Goal: Information Seeking & Learning: Check status

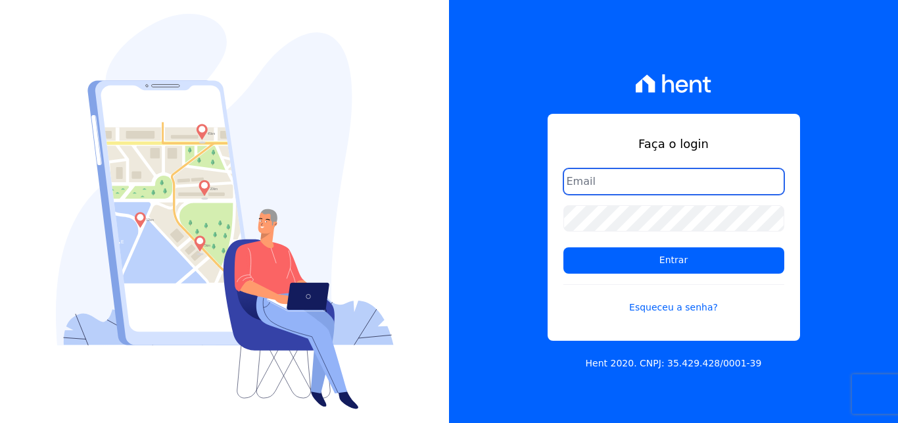
click at [595, 176] on input "email" at bounding box center [674, 181] width 221 height 26
type input "[EMAIL_ADDRESS][DOMAIN_NAME]"
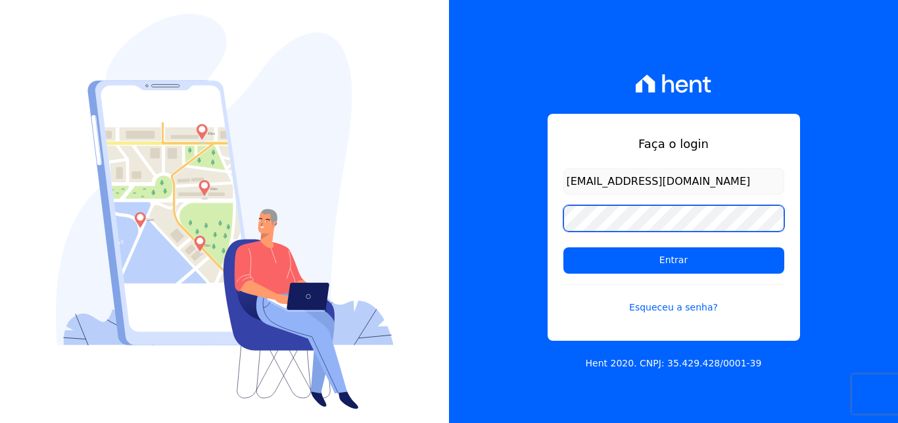
click at [564, 247] on input "Entrar" at bounding box center [674, 260] width 221 height 26
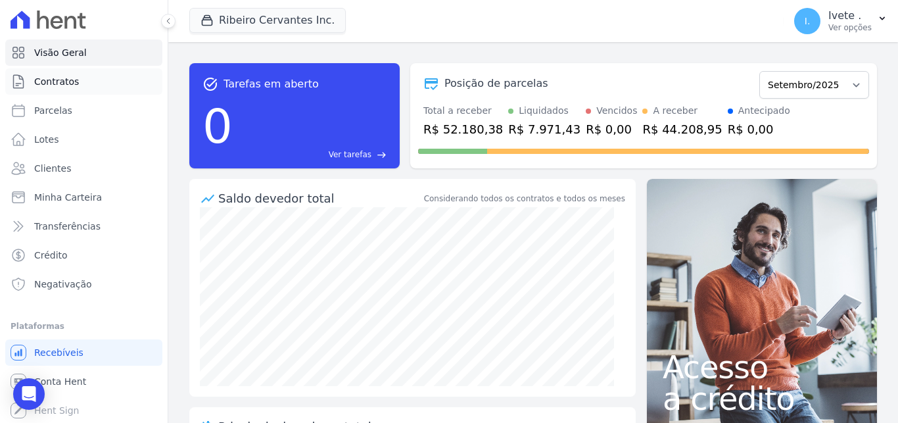
click at [47, 82] on span "Contratos" at bounding box center [56, 81] width 45 height 13
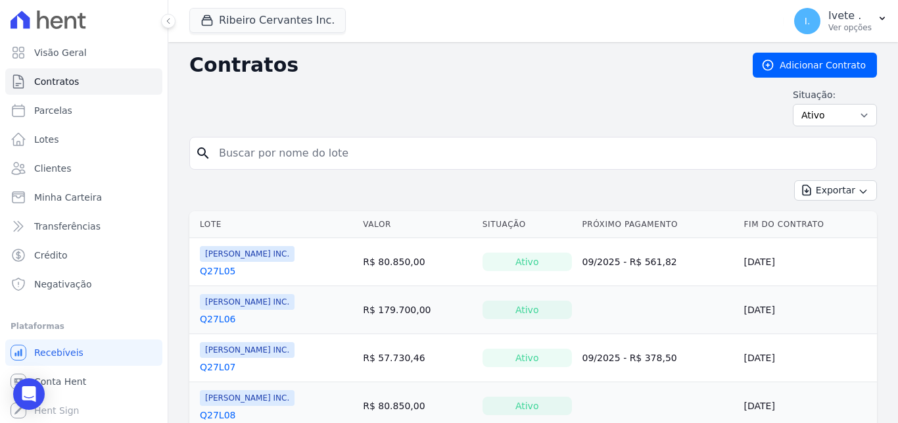
click at [324, 160] on input "search" at bounding box center [541, 153] width 660 height 26
type input "q27l15"
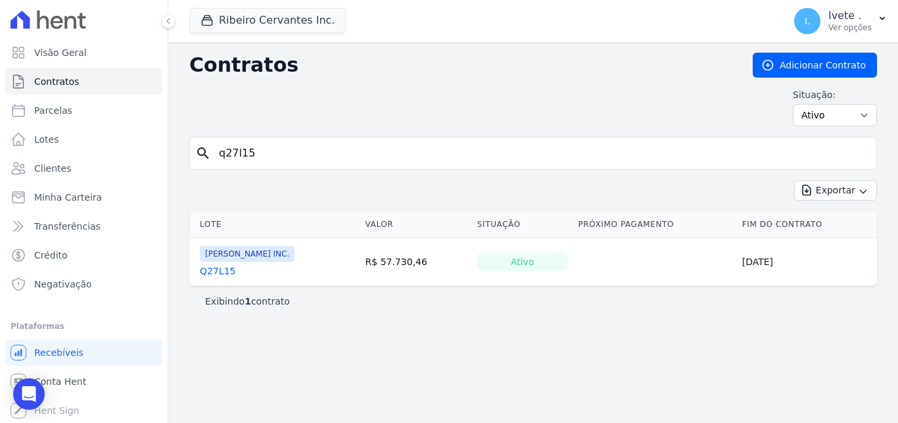
click at [207, 265] on link "Q27L15" at bounding box center [218, 270] width 36 height 13
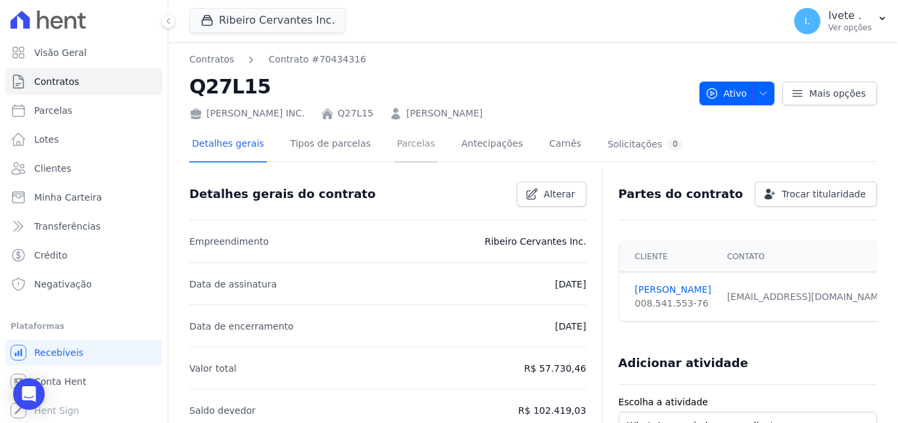
click at [395, 145] on link "Parcelas" at bounding box center [416, 145] width 43 height 35
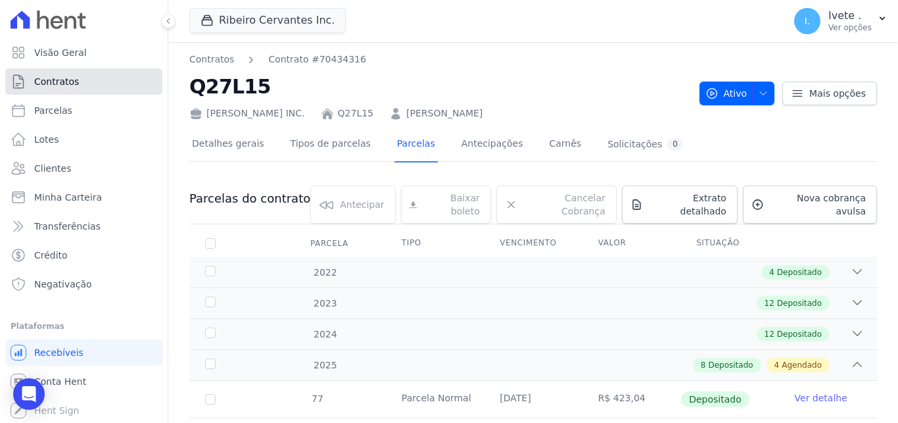
click at [74, 72] on link "Contratos" at bounding box center [83, 81] width 157 height 26
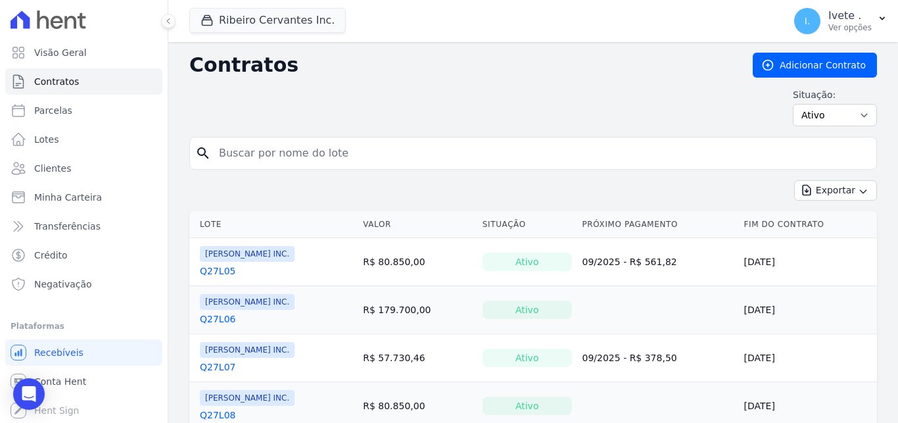
click at [268, 158] on input "search" at bounding box center [541, 153] width 660 height 26
type input "q28l05"
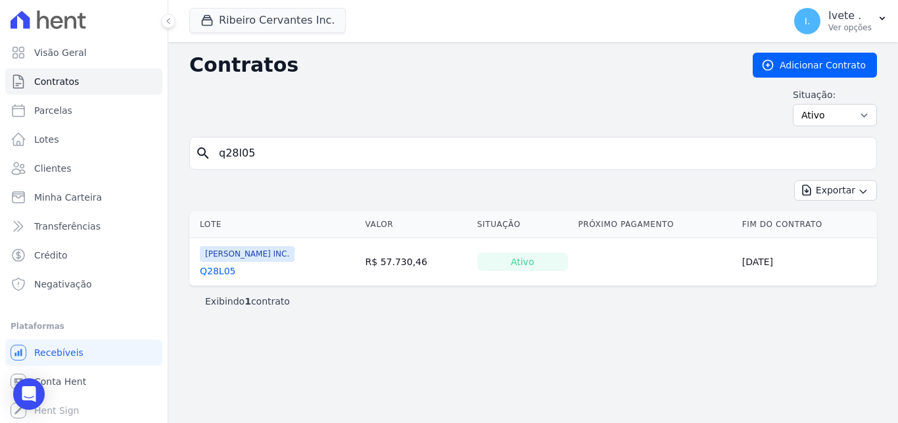
click at [207, 270] on link "Q28L05" at bounding box center [218, 270] width 36 height 13
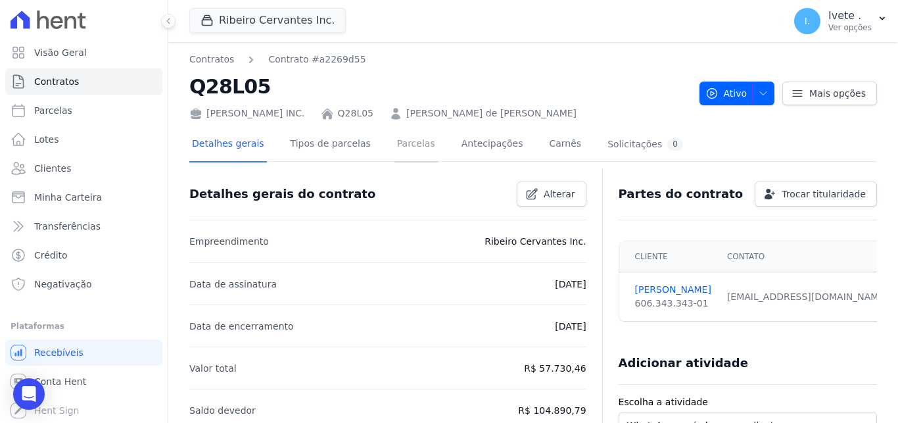
click at [395, 149] on link "Parcelas" at bounding box center [416, 145] width 43 height 35
click at [395, 144] on link "Parcelas" at bounding box center [416, 145] width 43 height 35
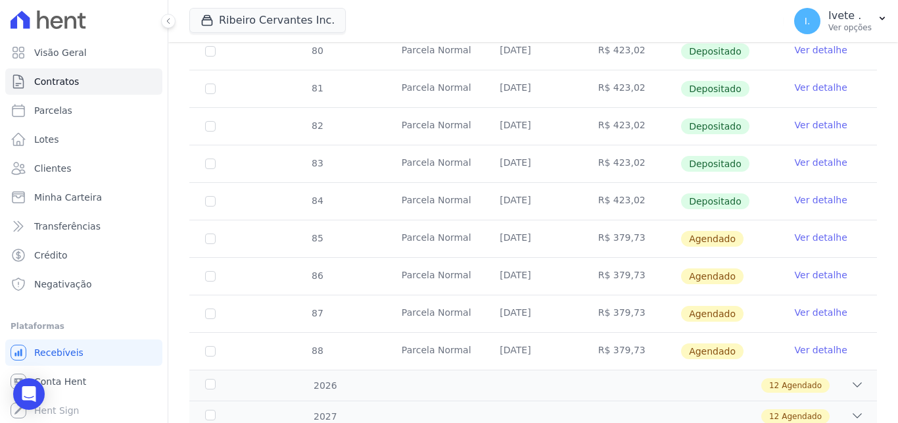
scroll to position [912, 0]
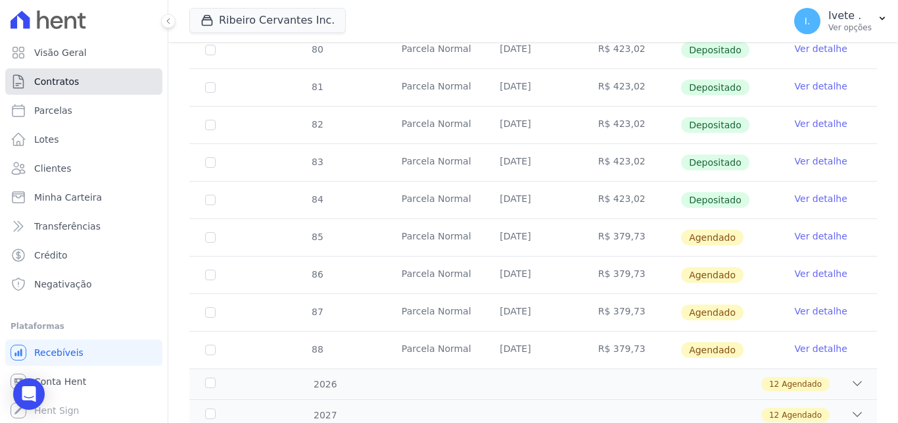
click at [110, 79] on link "Contratos" at bounding box center [83, 81] width 157 height 26
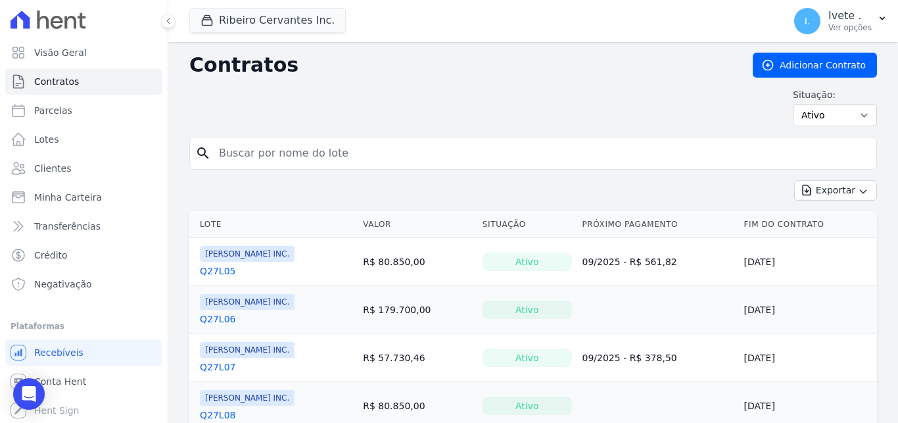
click at [252, 150] on input "search" at bounding box center [541, 153] width 660 height 26
type input "q28l22"
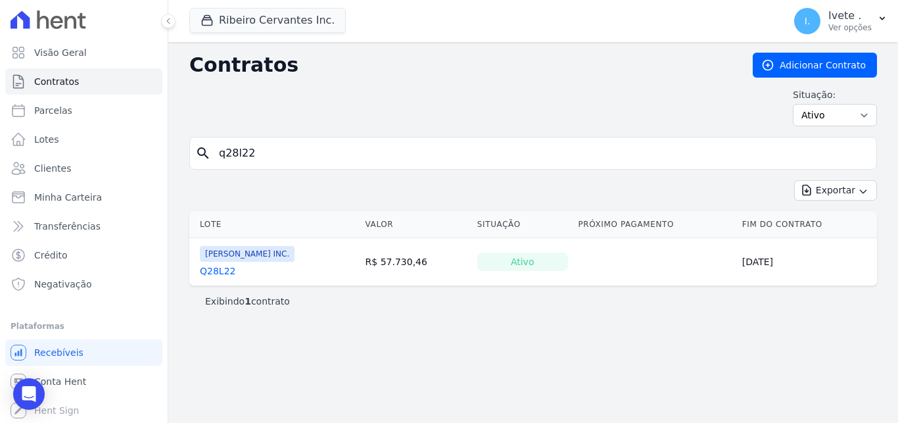
click at [208, 274] on link "Q28L22" at bounding box center [218, 270] width 36 height 13
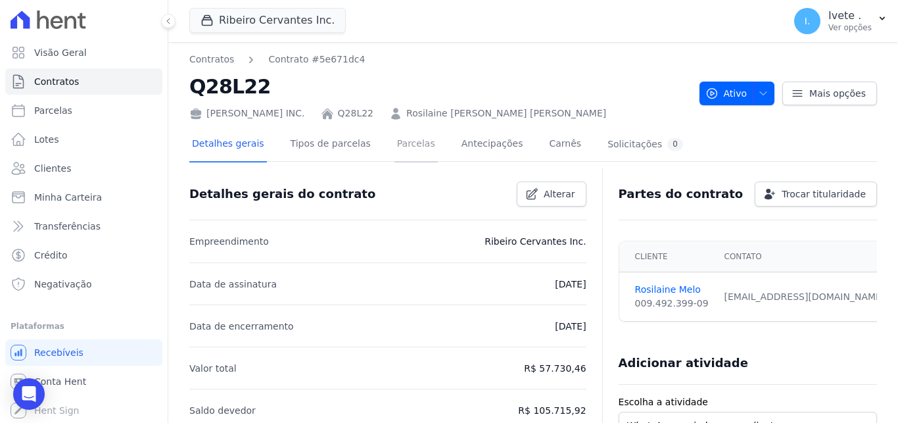
click at [395, 143] on link "Parcelas" at bounding box center [416, 145] width 43 height 35
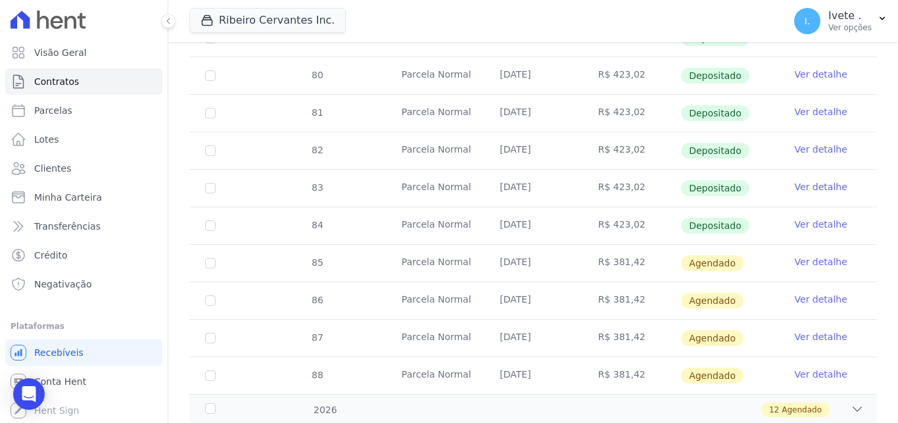
scroll to position [470, 0]
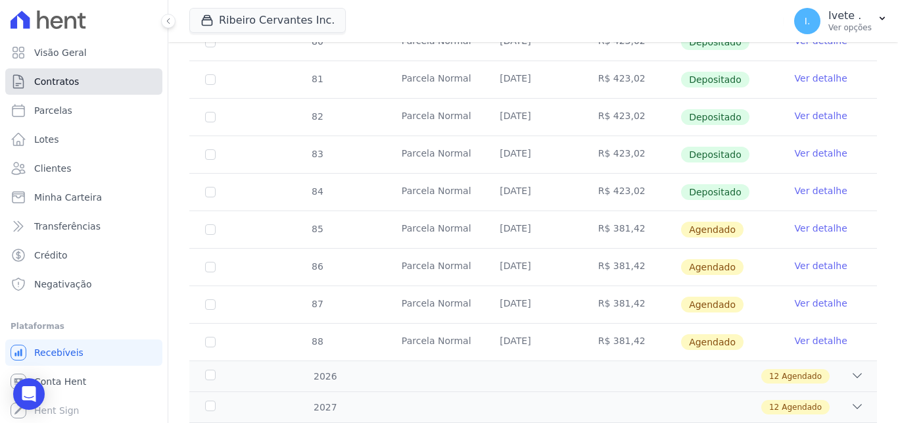
click at [82, 78] on link "Contratos" at bounding box center [83, 81] width 157 height 26
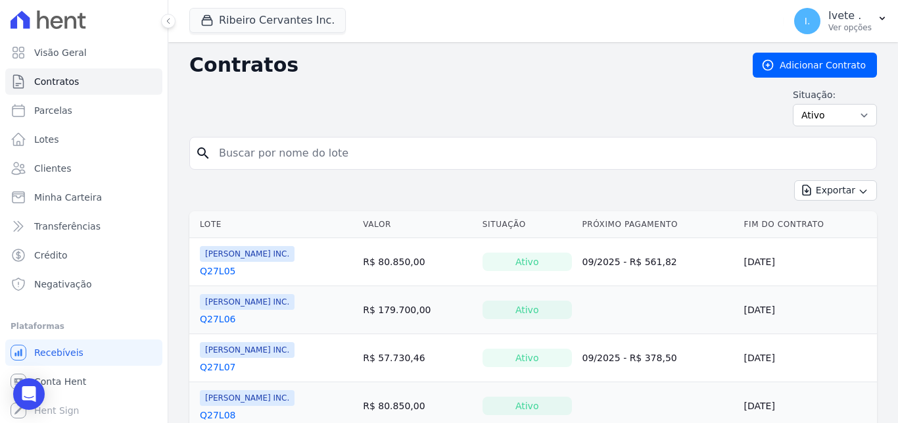
click at [250, 149] on input "search" at bounding box center [541, 153] width 660 height 26
type input "q32l04"
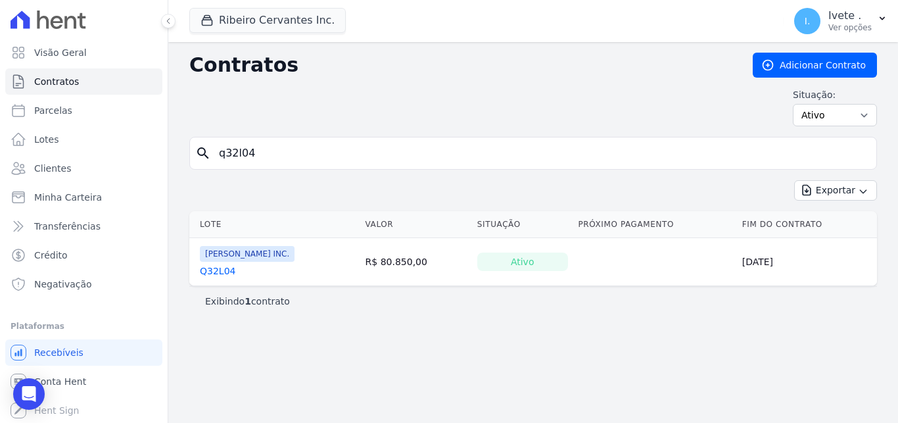
click at [383, 257] on td "R$ 80.850,00" at bounding box center [416, 262] width 112 height 48
click at [213, 268] on link "Q32L04" at bounding box center [218, 270] width 36 height 13
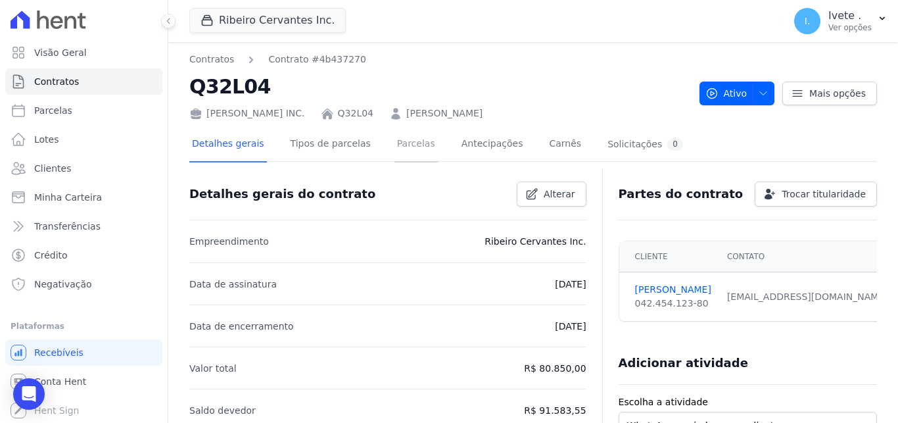
click at [395, 146] on link "Parcelas" at bounding box center [416, 145] width 43 height 35
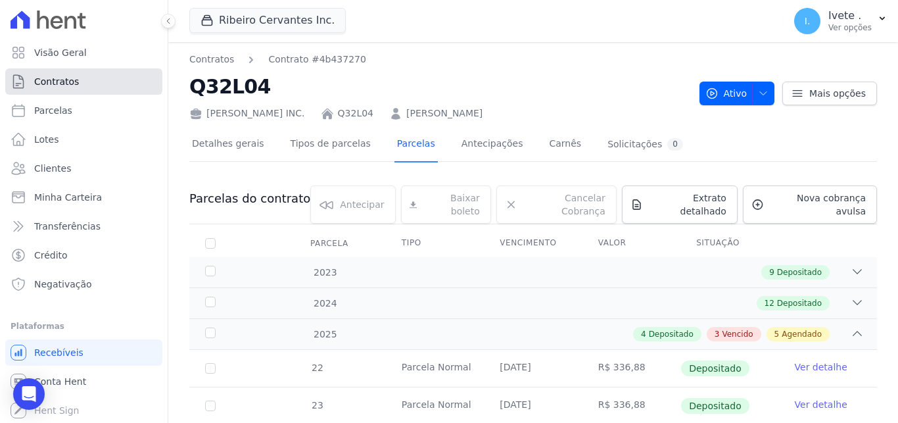
click at [57, 82] on span "Contratos" at bounding box center [56, 81] width 45 height 13
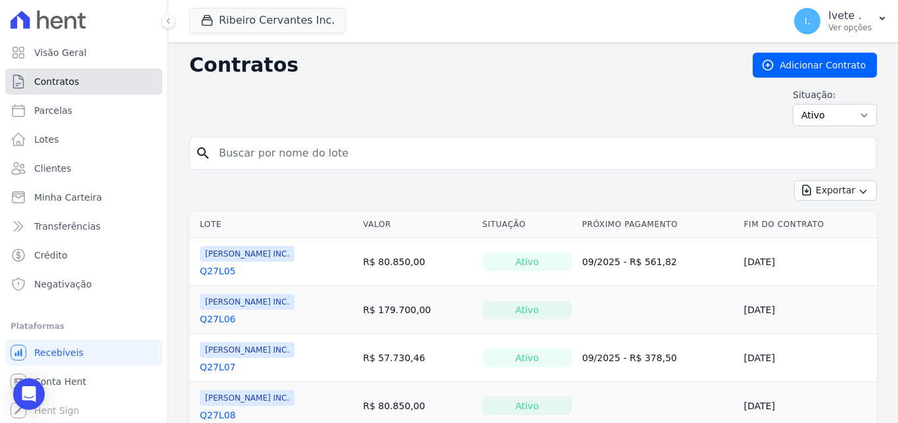
click at [80, 75] on link "Contratos" at bounding box center [83, 81] width 157 height 26
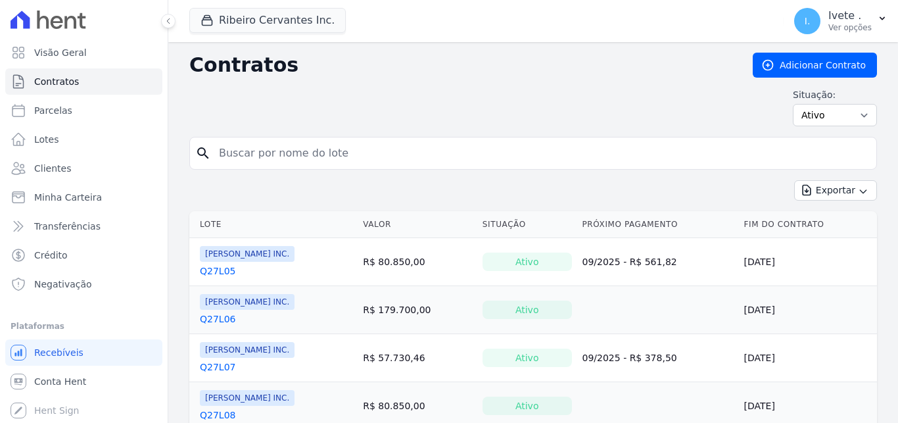
click at [300, 157] on input "search" at bounding box center [541, 153] width 660 height 26
type input "q28l30"
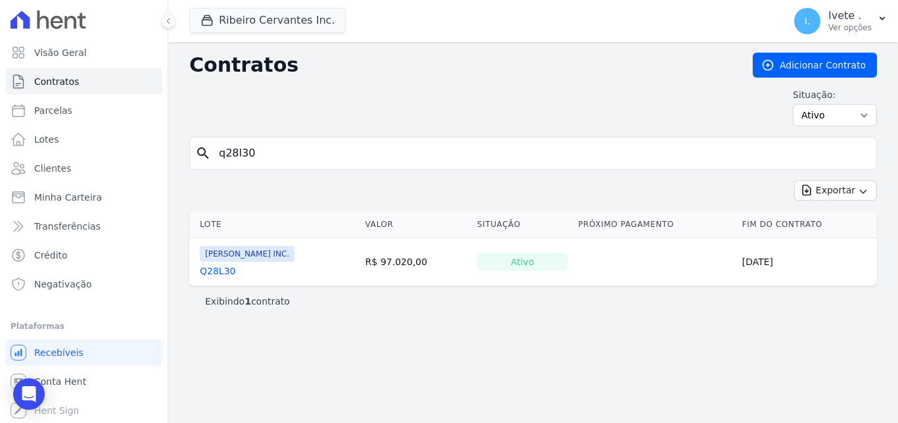
click at [218, 267] on link "Q28L30" at bounding box center [218, 270] width 36 height 13
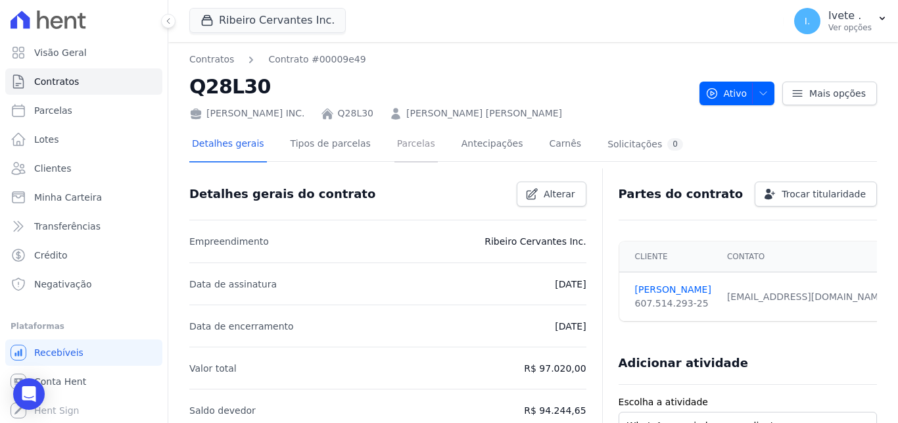
click at [395, 140] on link "Parcelas" at bounding box center [416, 145] width 43 height 35
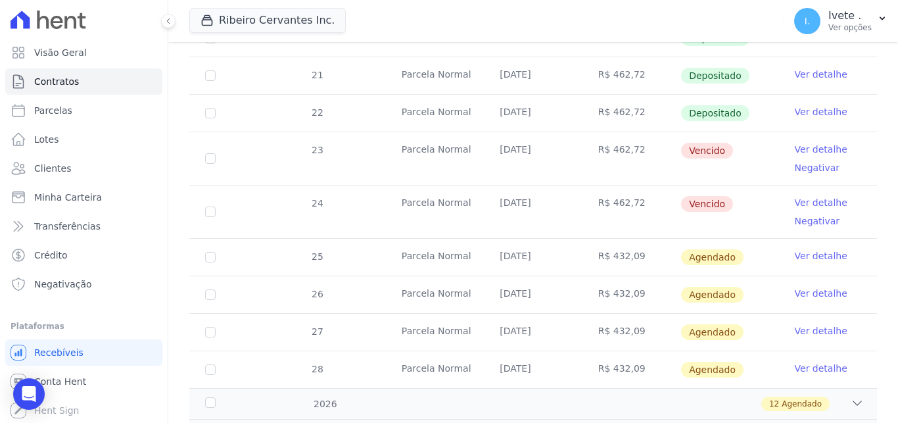
scroll to position [497, 0]
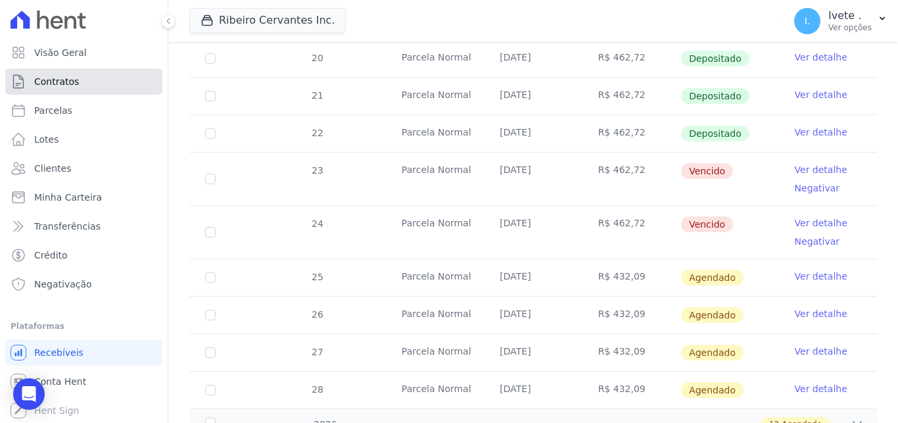
click at [120, 78] on link "Contratos" at bounding box center [83, 81] width 157 height 26
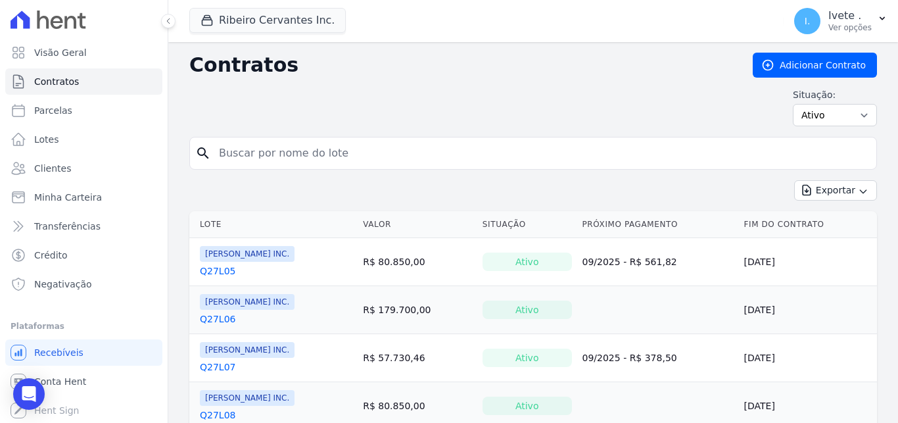
click at [310, 147] on input "search" at bounding box center [541, 153] width 660 height 26
type input "q27l29"
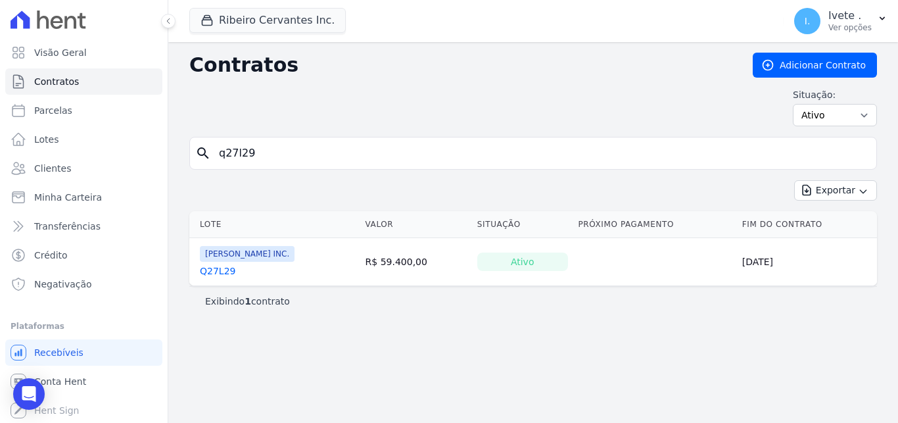
click at [222, 267] on link "Q27L29" at bounding box center [218, 270] width 36 height 13
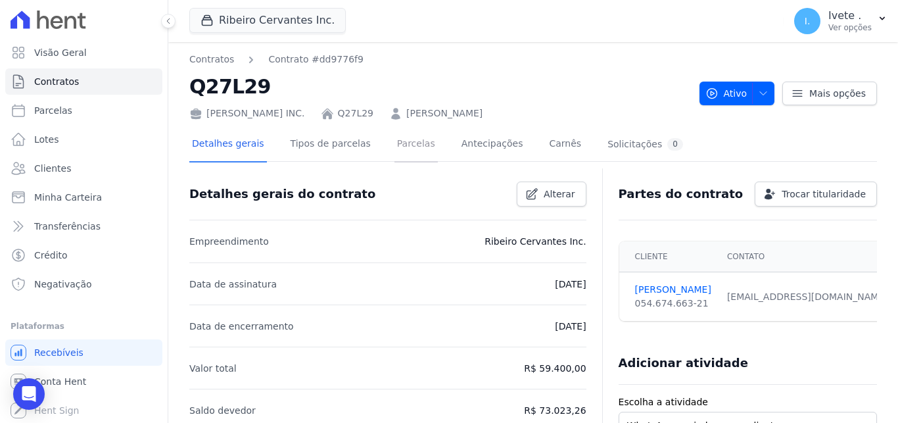
click at [401, 139] on link "Parcelas" at bounding box center [416, 145] width 43 height 35
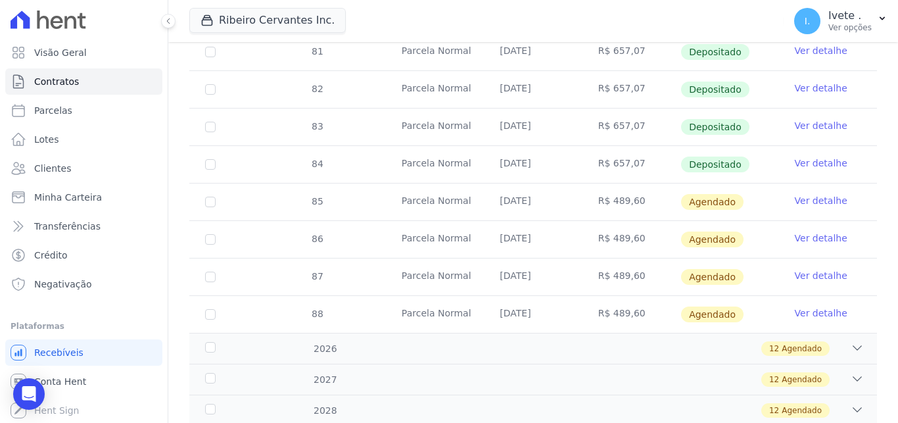
scroll to position [580, 0]
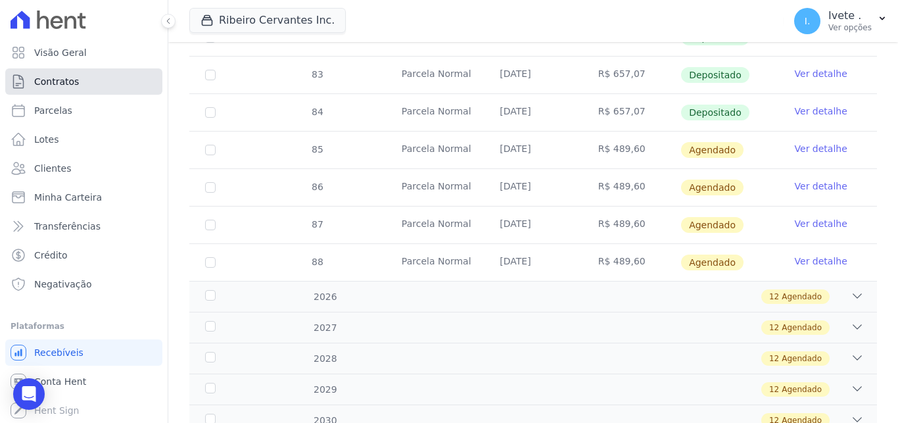
click at [136, 84] on link "Contratos" at bounding box center [83, 81] width 157 height 26
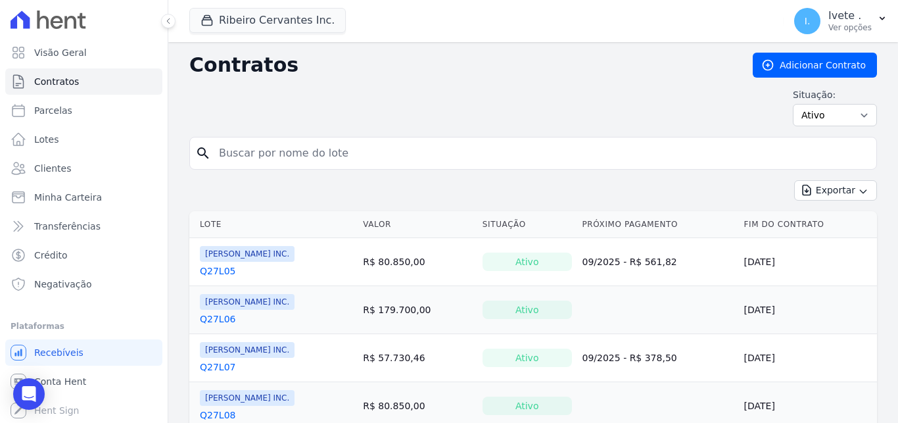
click at [251, 144] on input "search" at bounding box center [541, 153] width 660 height 26
type input "q33l25"
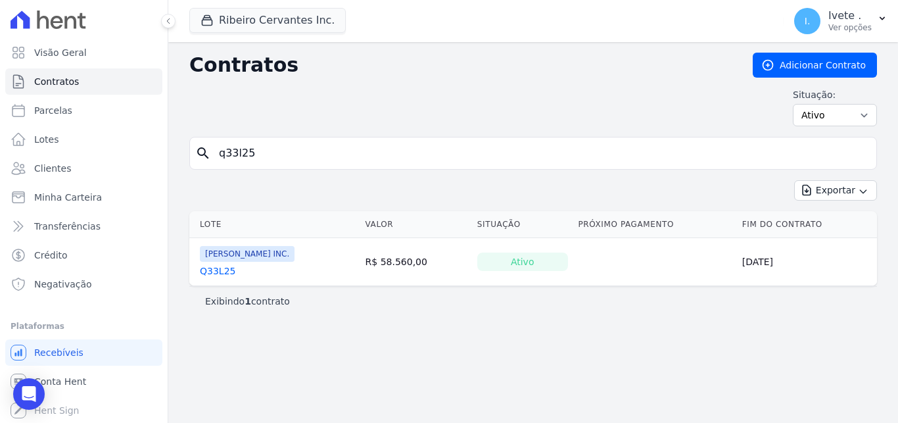
click at [208, 272] on link "Q33L25" at bounding box center [218, 270] width 36 height 13
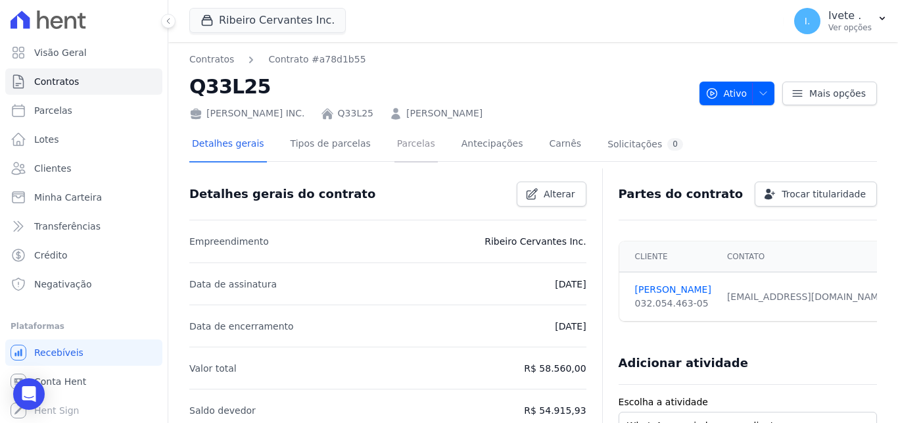
click at [395, 137] on link "Parcelas" at bounding box center [416, 145] width 43 height 35
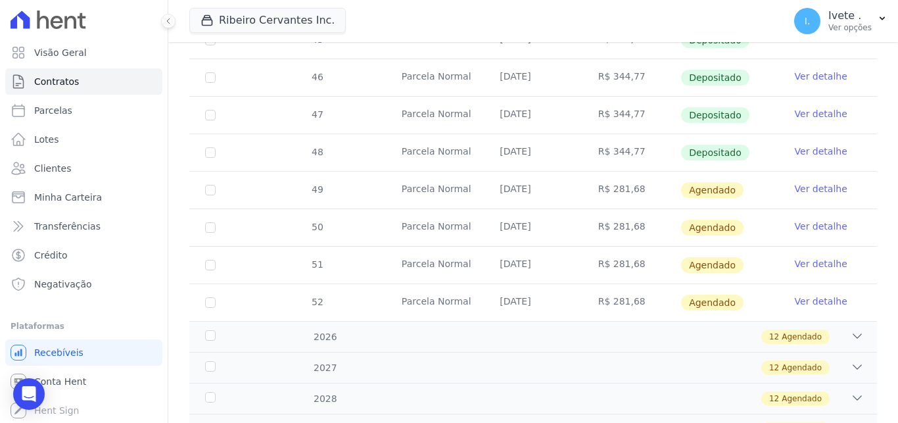
scroll to position [580, 0]
